Goal: Find specific page/section: Find specific page/section

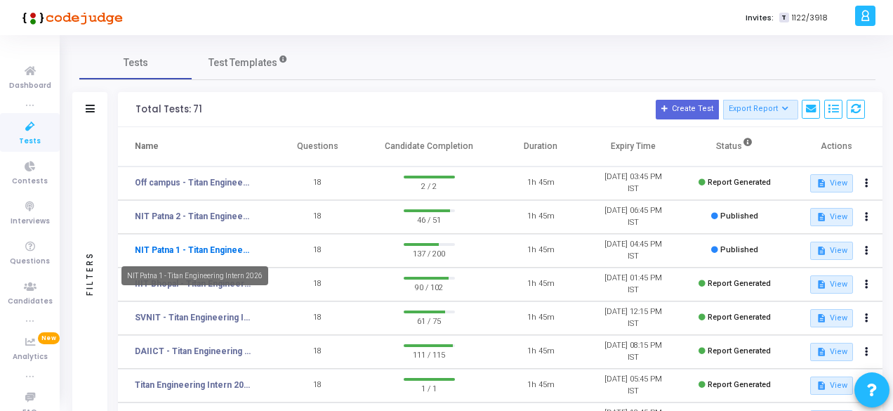
click at [173, 246] on link "NIT Patna 1 - Titan Engineering Intern 2026" at bounding box center [193, 250] width 116 height 13
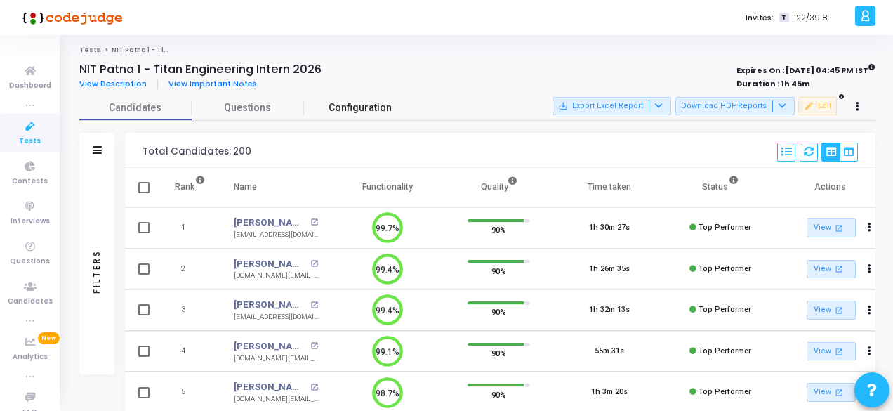
click at [374, 112] on span "Configuration" at bounding box center [359, 107] width 63 height 15
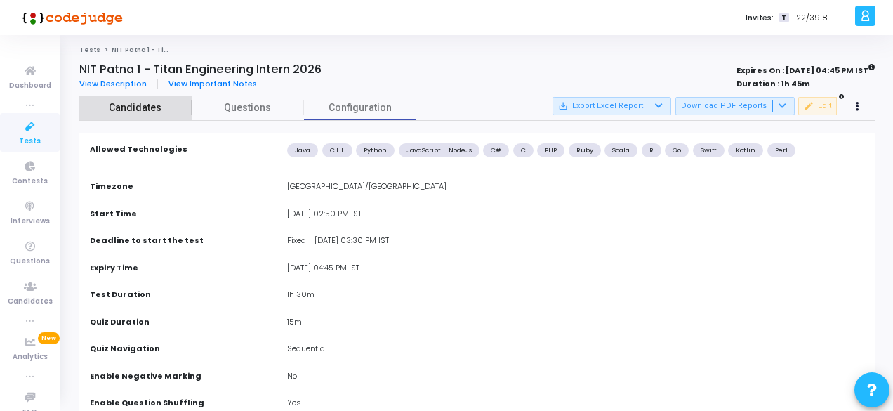
click at [128, 116] on link "Candidates" at bounding box center [135, 107] width 112 height 25
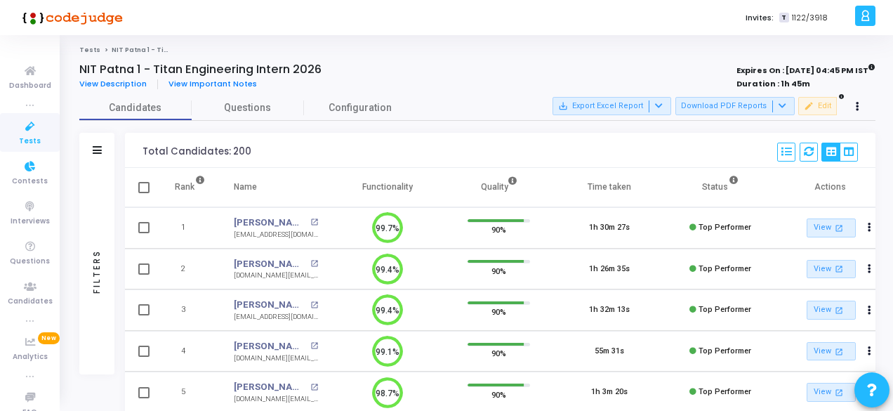
click at [20, 134] on icon at bounding box center [29, 127] width 29 height 18
